Goal: Navigation & Orientation: Understand site structure

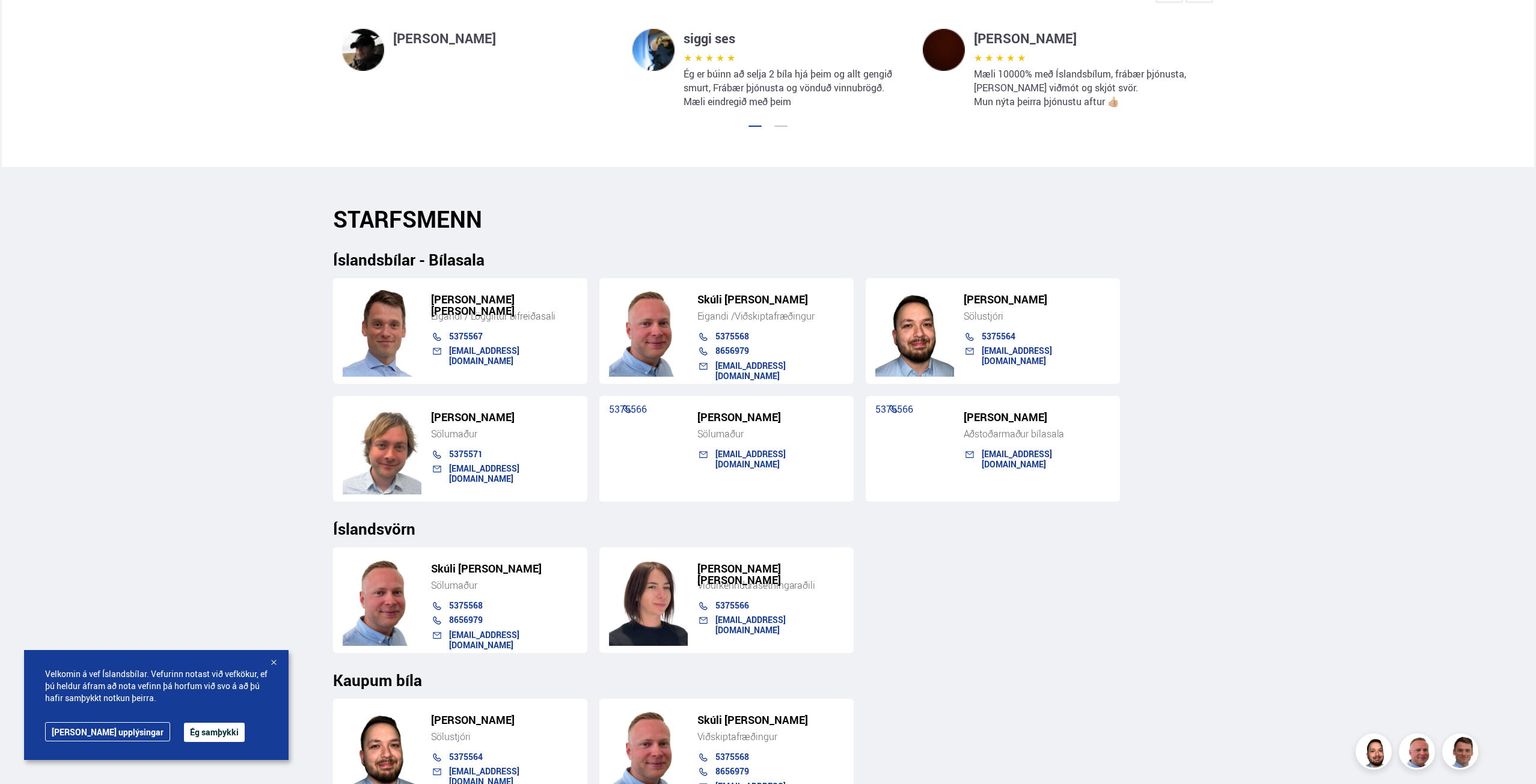
scroll to position [1081, 0]
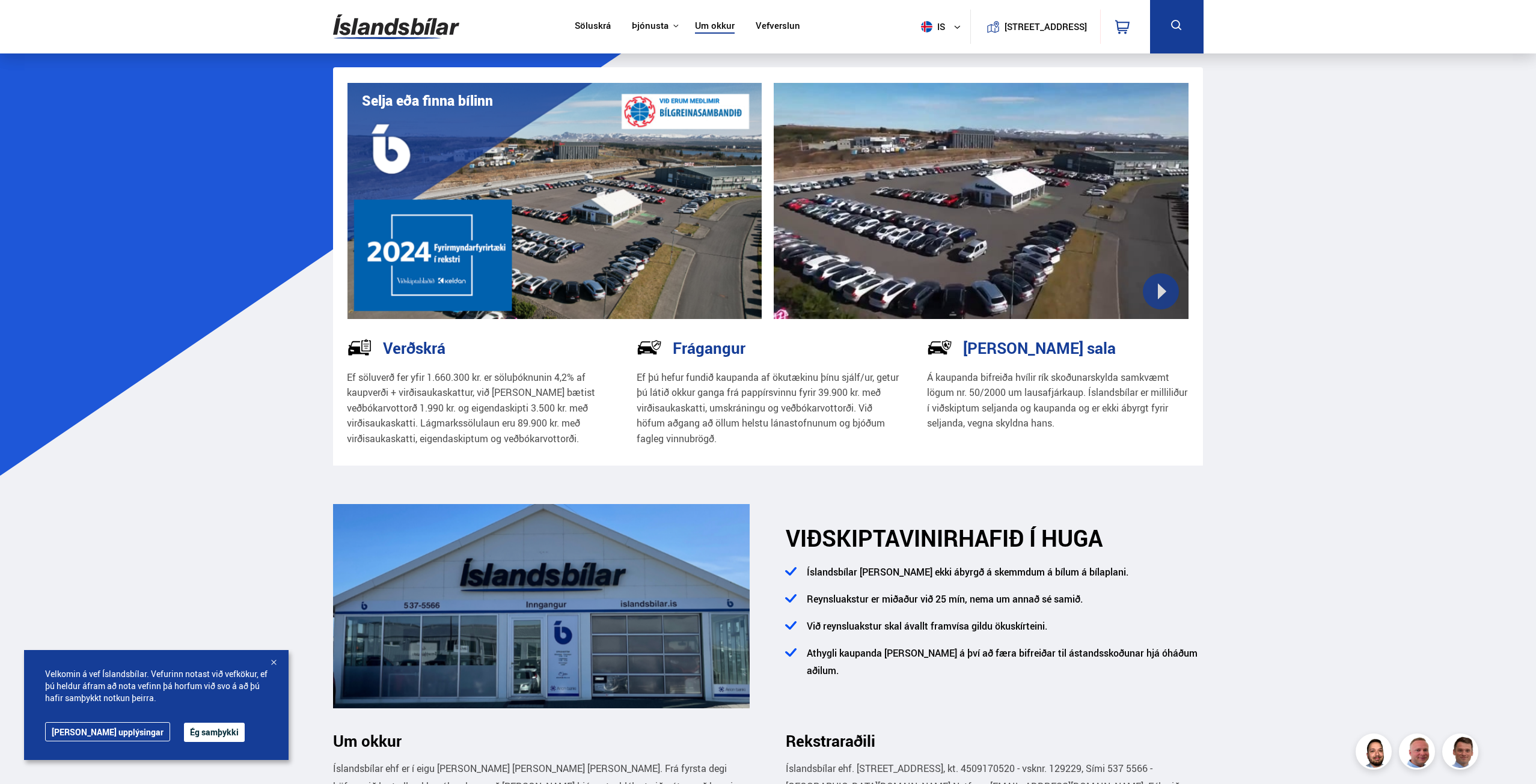
click at [383, 28] on img at bounding box center [396, 26] width 127 height 39
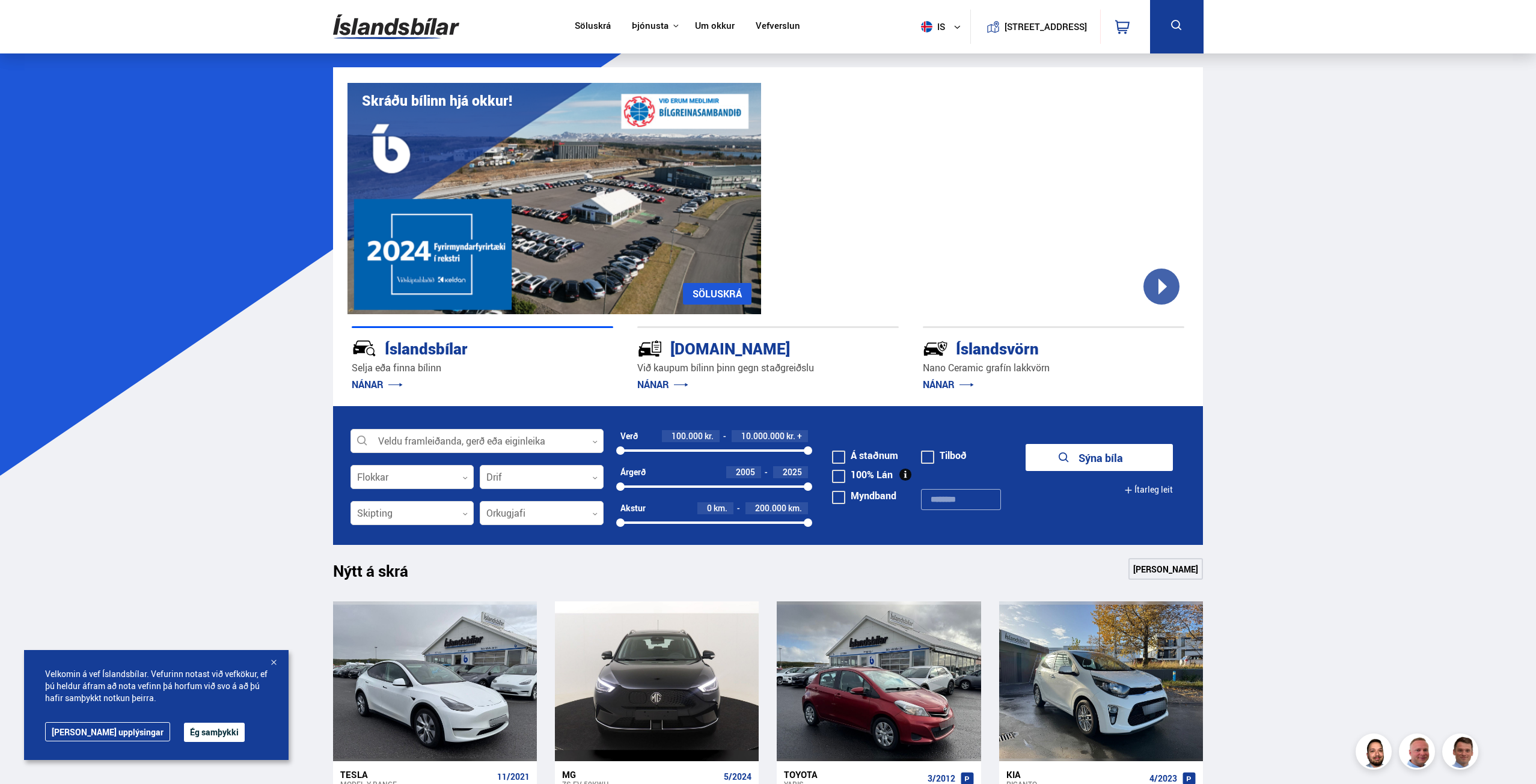
click at [718, 25] on link "Um okkur" at bounding box center [715, 27] width 40 height 13
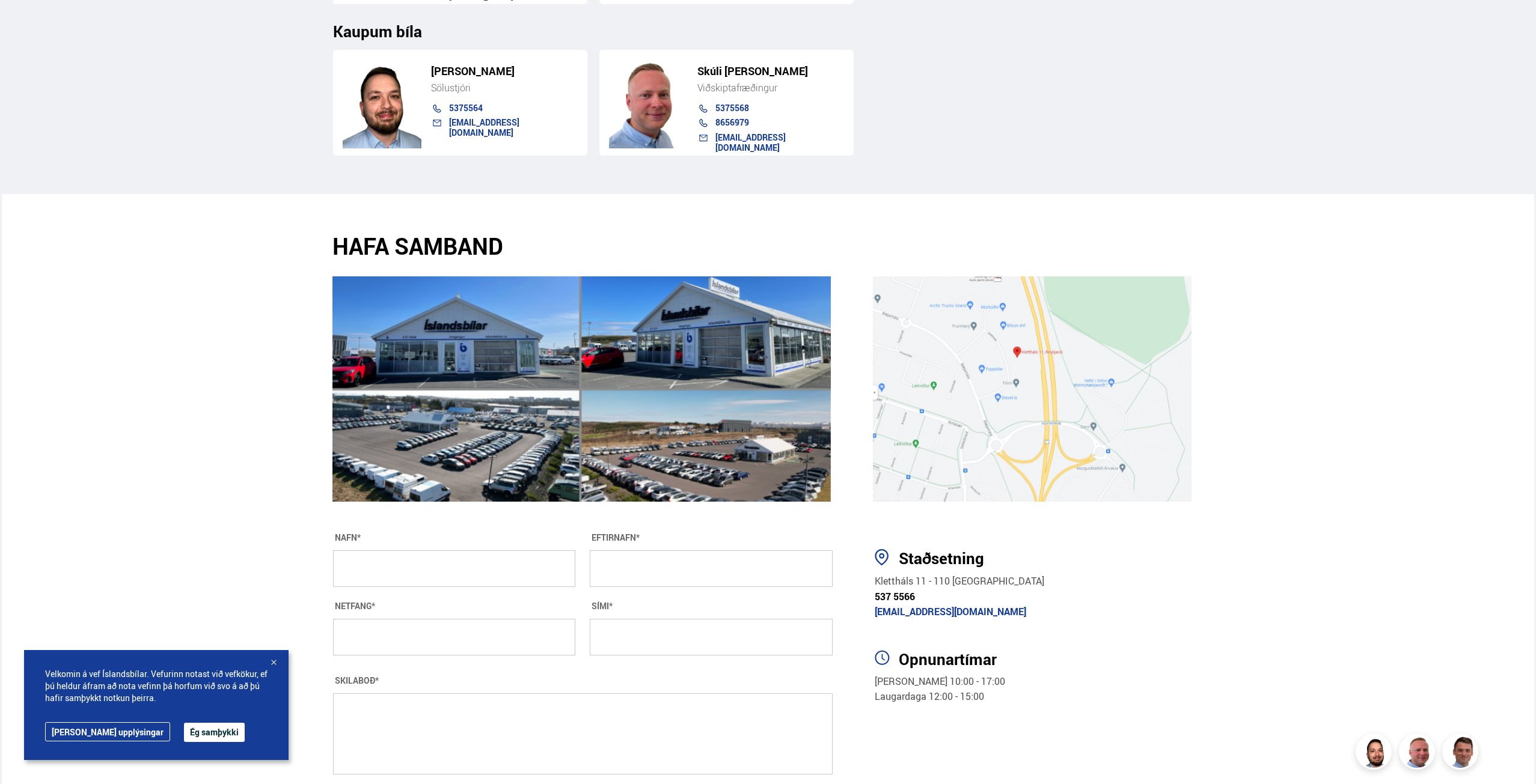
scroll to position [1960, 0]
